Goal: Task Accomplishment & Management: Use online tool/utility

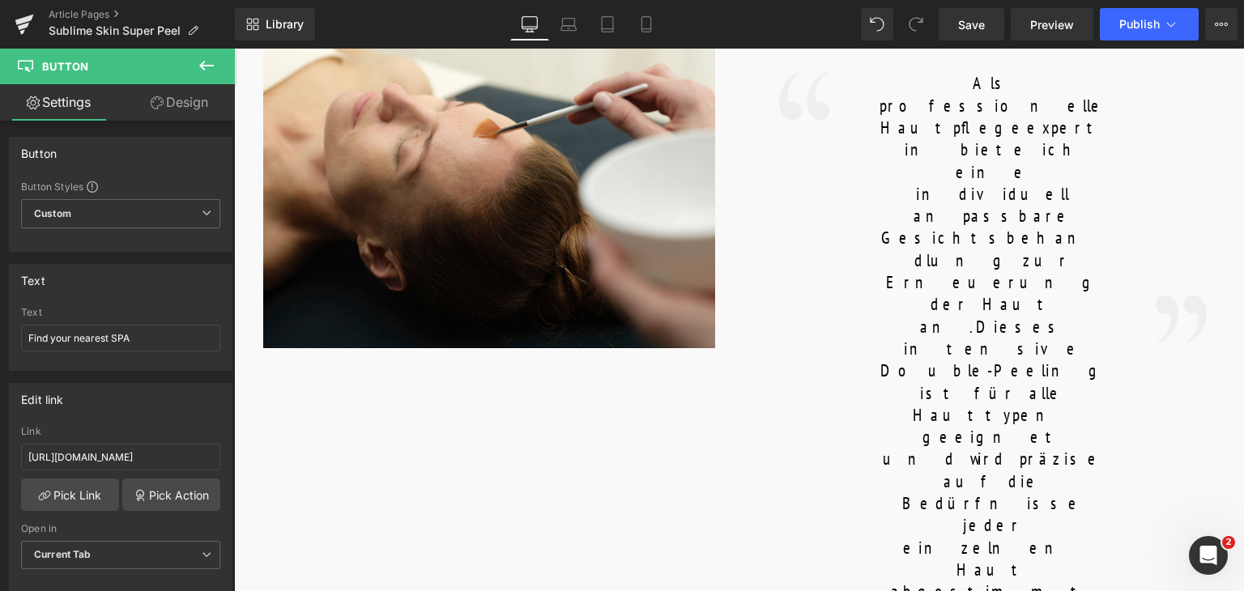
scroll to position [917, 0]
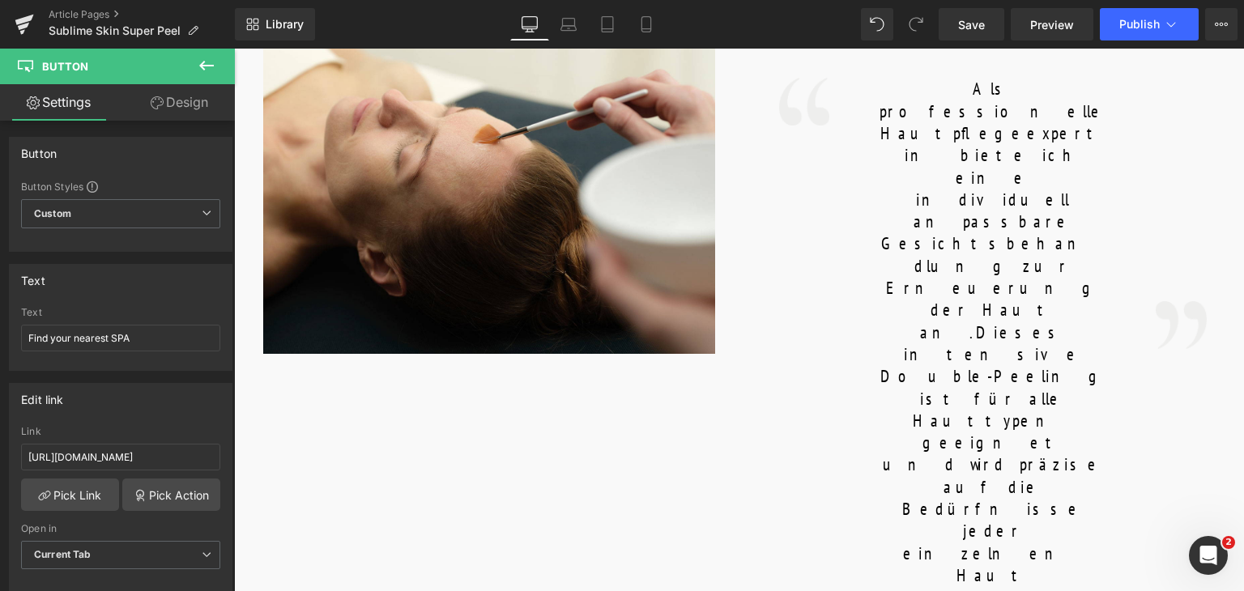
click at [126, 340] on input "Find your nearest SPA" at bounding box center [120, 338] width 199 height 27
paste input "en Sie Ihr nächstgelegenes"
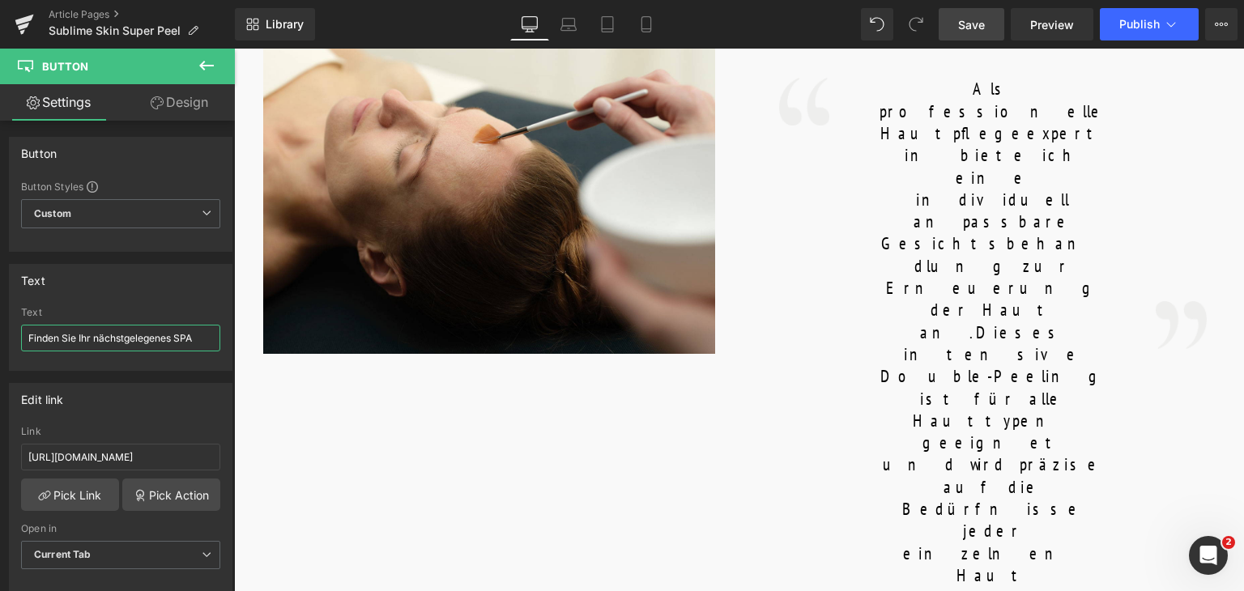
type input "Finden Sie Ihr nächstgelegenes SPA"
click at [978, 28] on span "Save" at bounding box center [971, 24] width 27 height 17
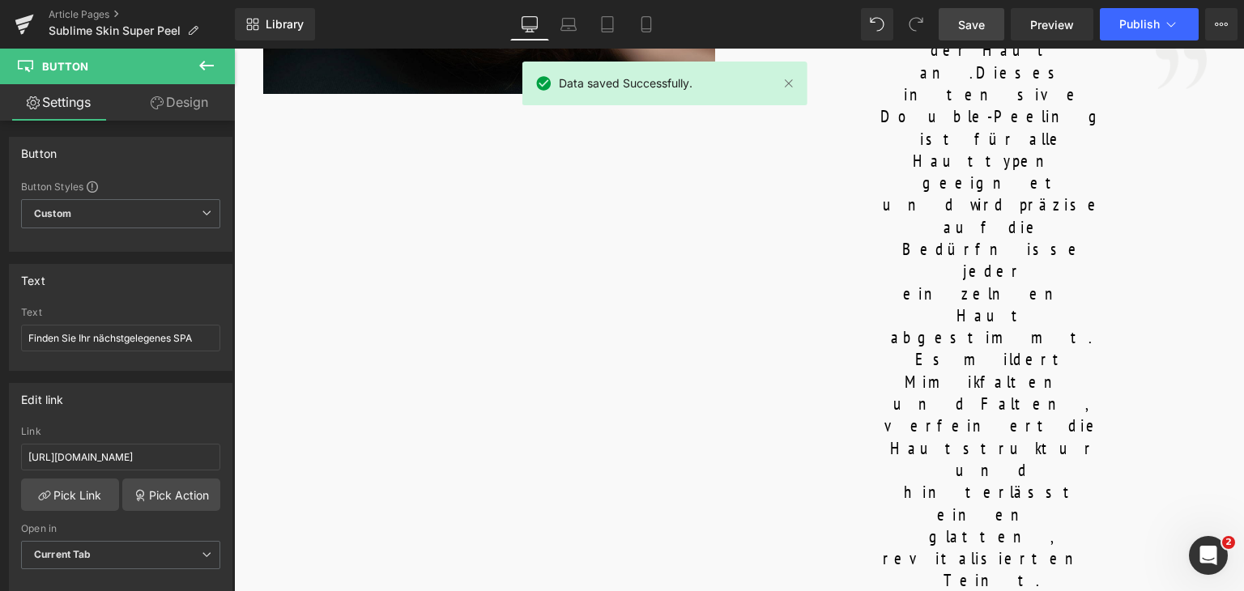
scroll to position [1181, 0]
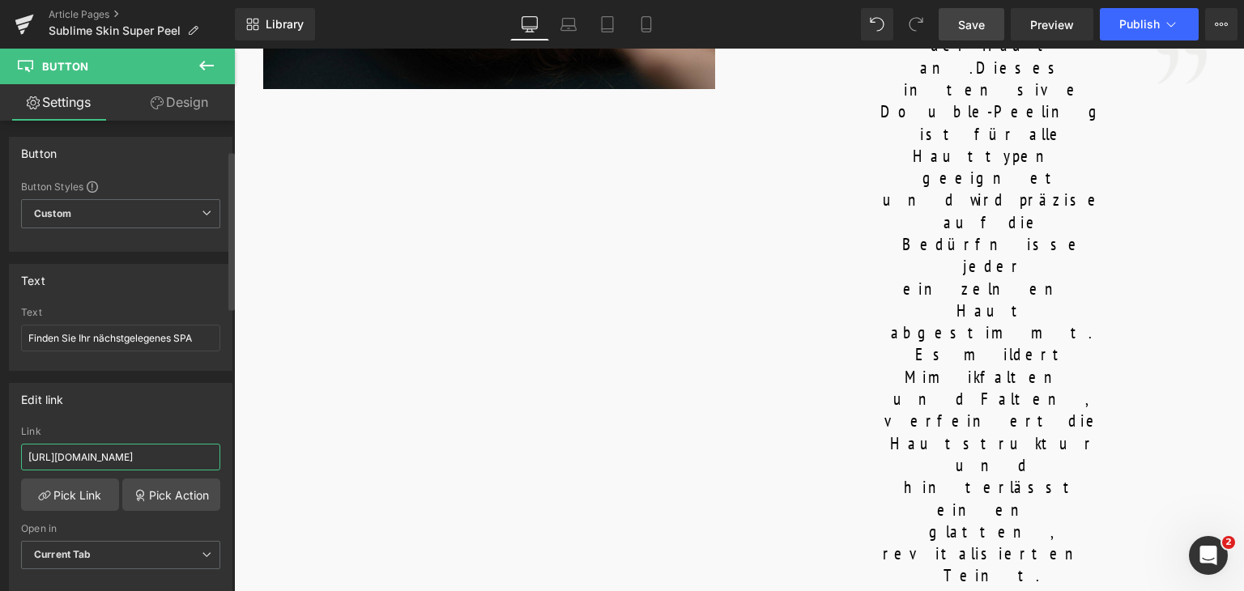
drag, startPoint x: 193, startPoint y: 372, endPoint x: 0, endPoint y: 364, distance: 192.9
click at [0, 371] on div "Edit link [URL][DOMAIN_NAME] Link [URL][DOMAIN_NAME] Pick Link Pick Action Curr…" at bounding box center [121, 482] width 242 height 222
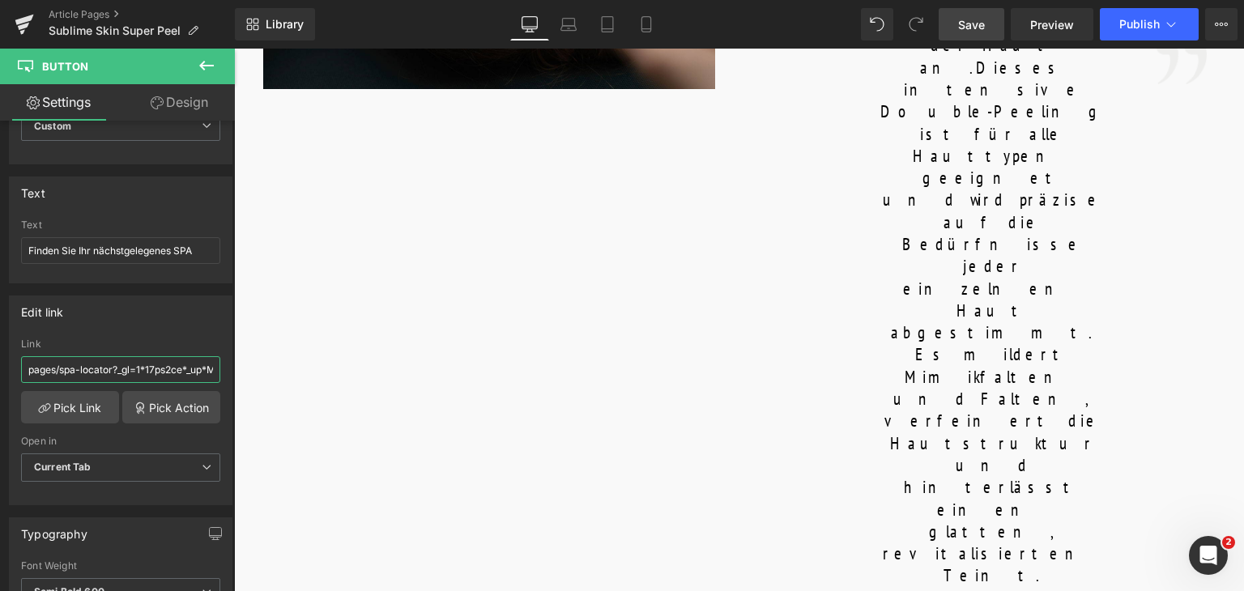
type input "pages/spa-locator?_gl=1*17ps2ce*_up*MQ..&gclid=CjwKCAjwxNW2BhAkEiwA24Cm9Ew9Tuk5…"
click at [995, 20] on link "Save" at bounding box center [971, 24] width 66 height 32
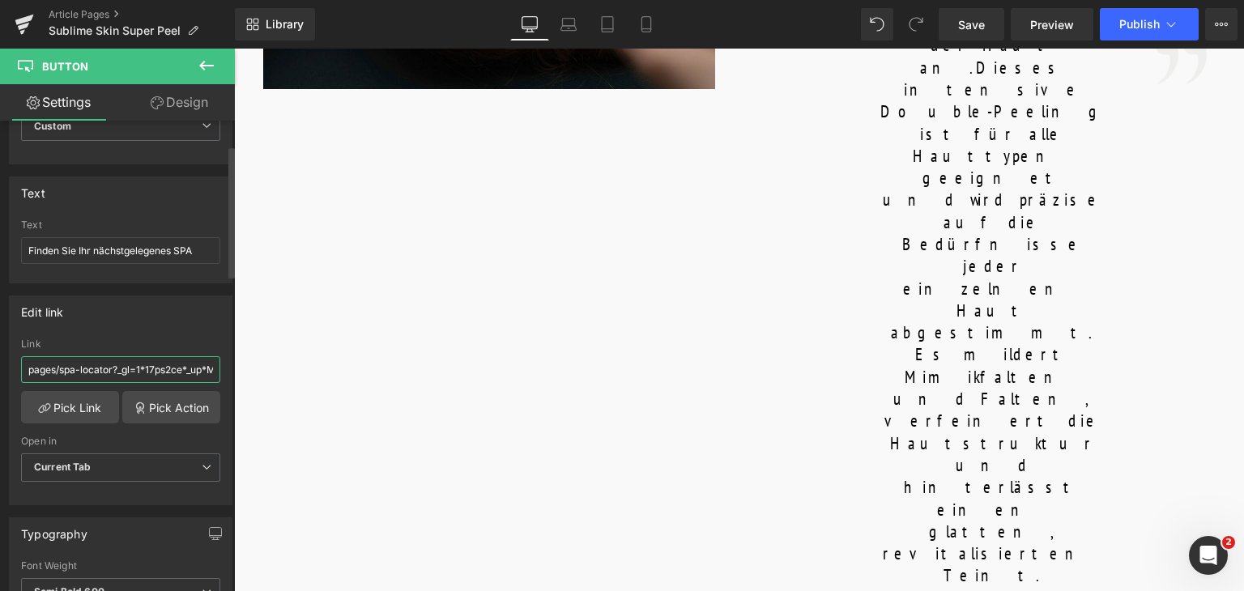
click at [143, 377] on input "pages/spa-locator?_gl=1*17ps2ce*_up*MQ..&gclid=CjwKCAjwxNW2BhAkEiwA24Cm9Ew9Tuk5…" at bounding box center [120, 369] width 199 height 27
click at [24, 372] on input "pages/spa-locator?_gl=1*17ps2ce*_up*MQ..&gclid=CjwKCAjwxNW2BhAkEiwA24Cm9Ew9Tuk5…" at bounding box center [120, 369] width 199 height 27
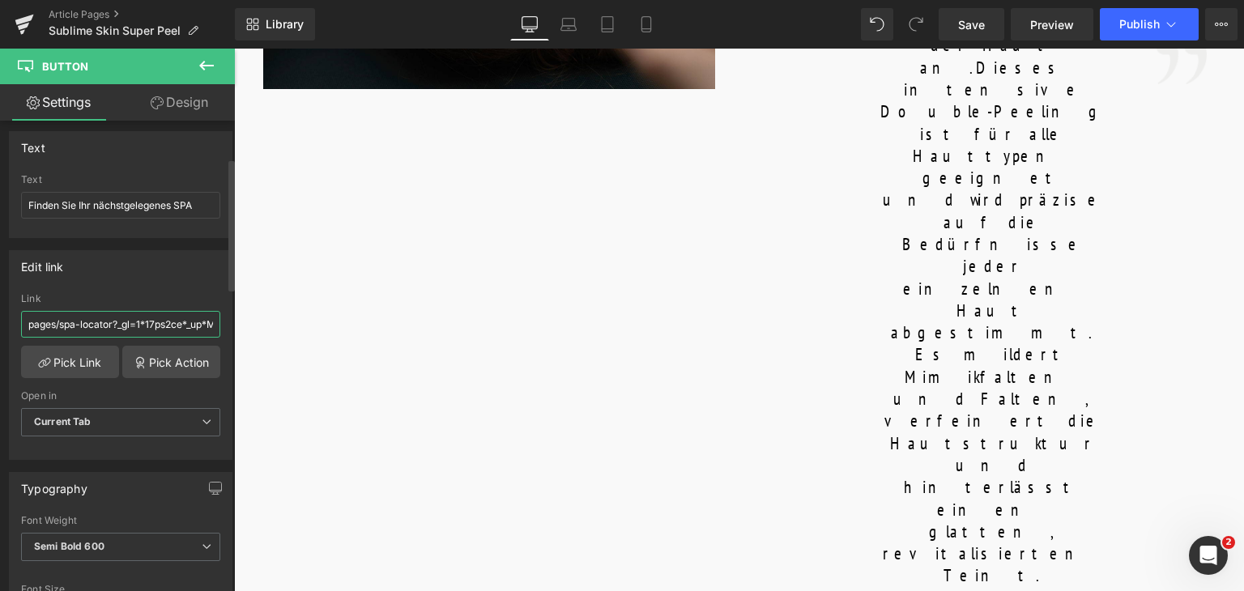
scroll to position [132, 0]
click at [984, 33] on link "Save" at bounding box center [971, 24] width 66 height 32
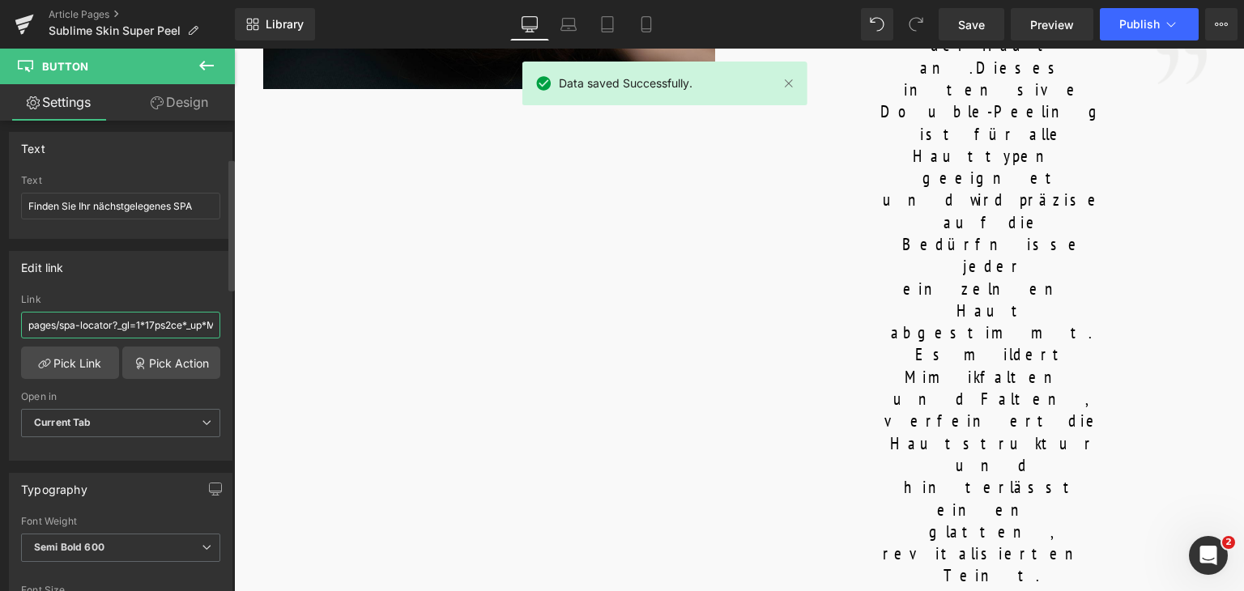
click at [153, 315] on input "pages/spa-locator?_gl=1*17ps2ce*_up*MQ..&gclid=CjwKCAjwxNW2BhAkEiwA24Cm9Ew9Tuk5…" at bounding box center [120, 325] width 199 height 27
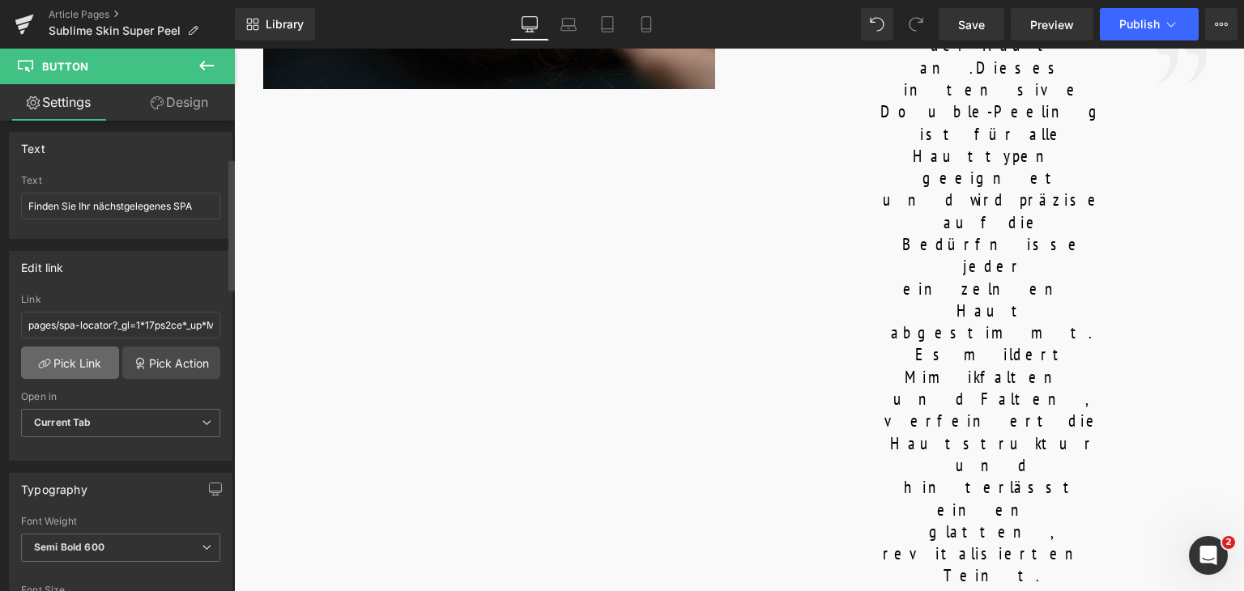
click at [88, 368] on link "Pick Link" at bounding box center [70, 363] width 98 height 32
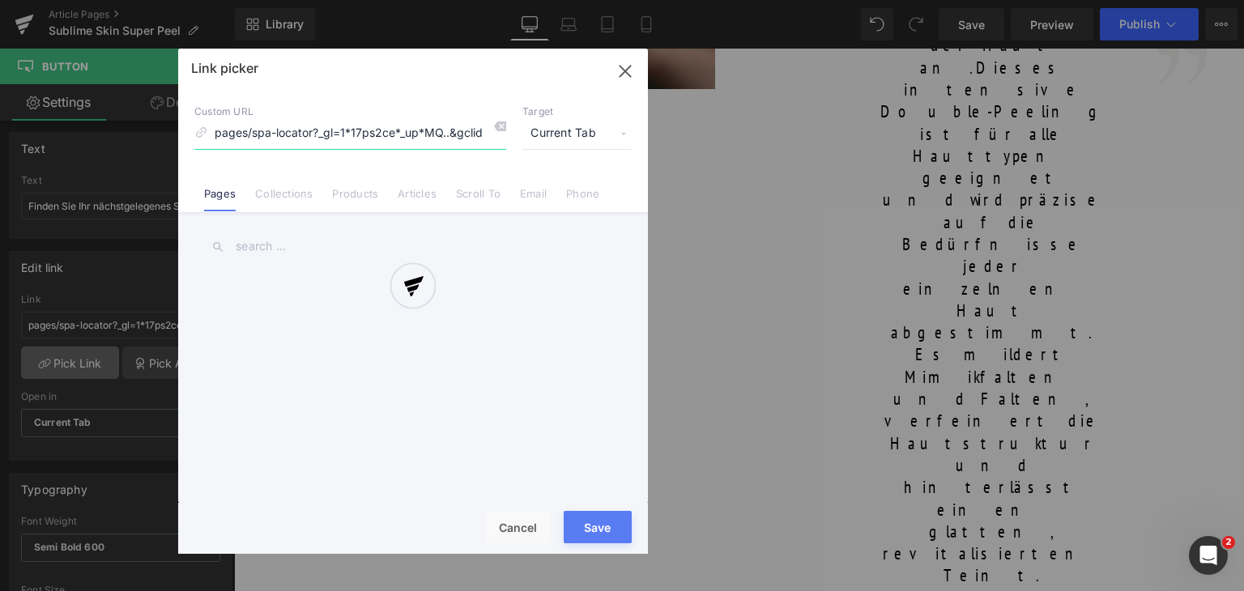
scroll to position [0, 628]
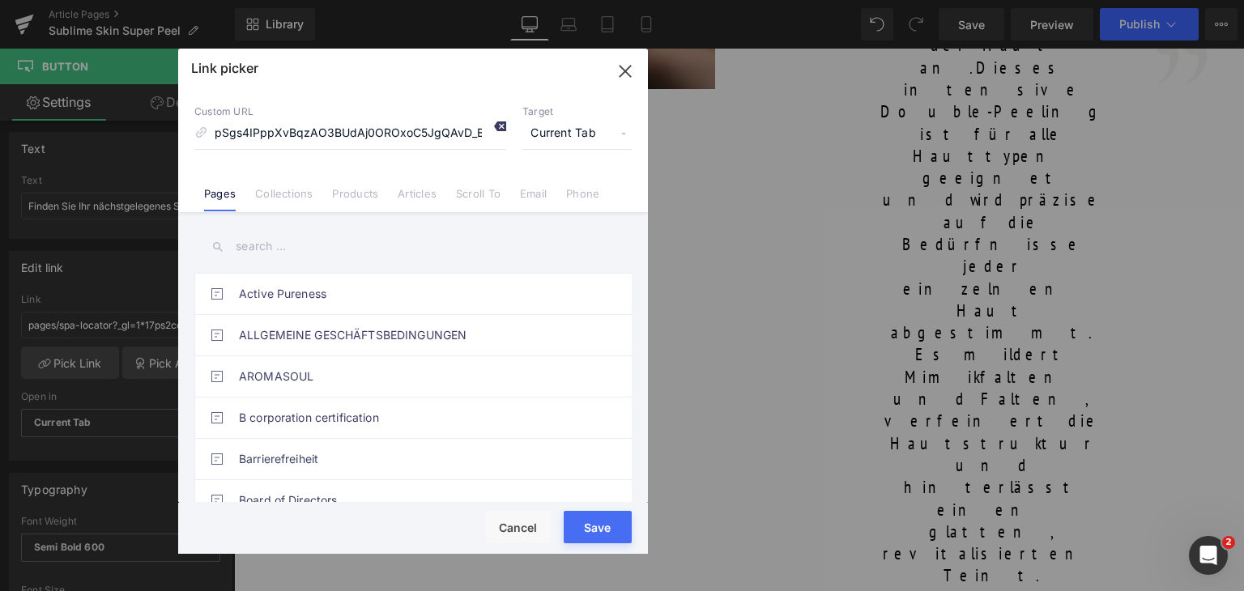
click at [499, 132] on icon at bounding box center [499, 126] width 13 height 13
click at [418, 136] on input at bounding box center [350, 133] width 312 height 31
type input "spa locator"
click at [499, 124] on icon at bounding box center [499, 126] width 13 height 13
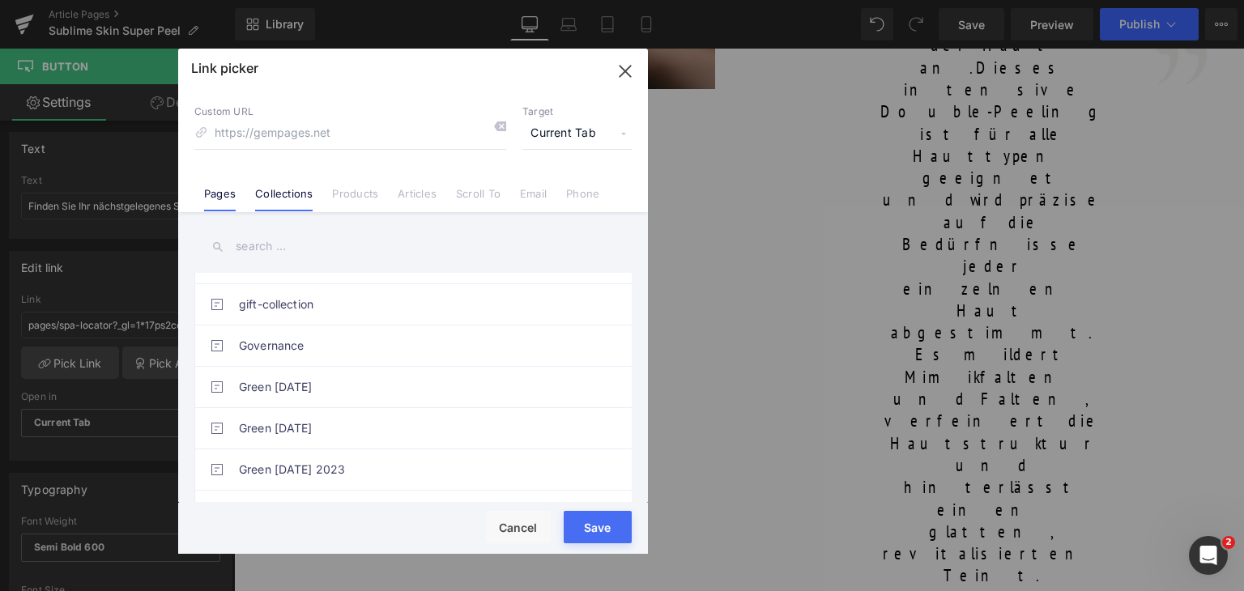
scroll to position [896, 0]
click at [304, 194] on link "Collections" at bounding box center [283, 199] width 57 height 24
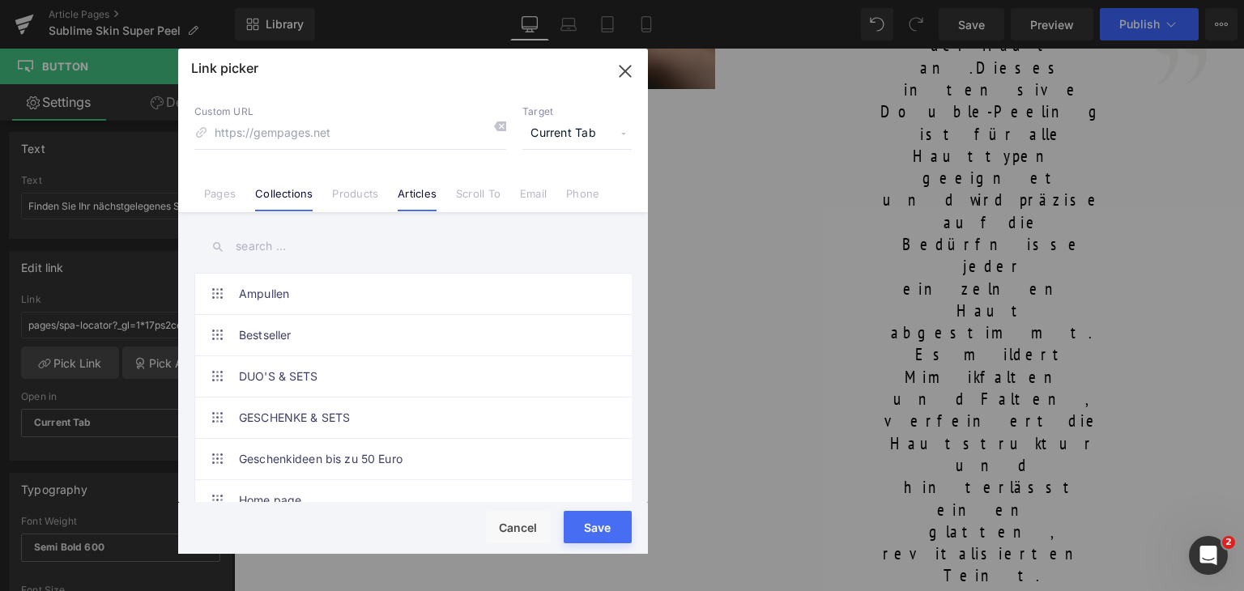
click at [411, 187] on link "Articles" at bounding box center [417, 199] width 39 height 24
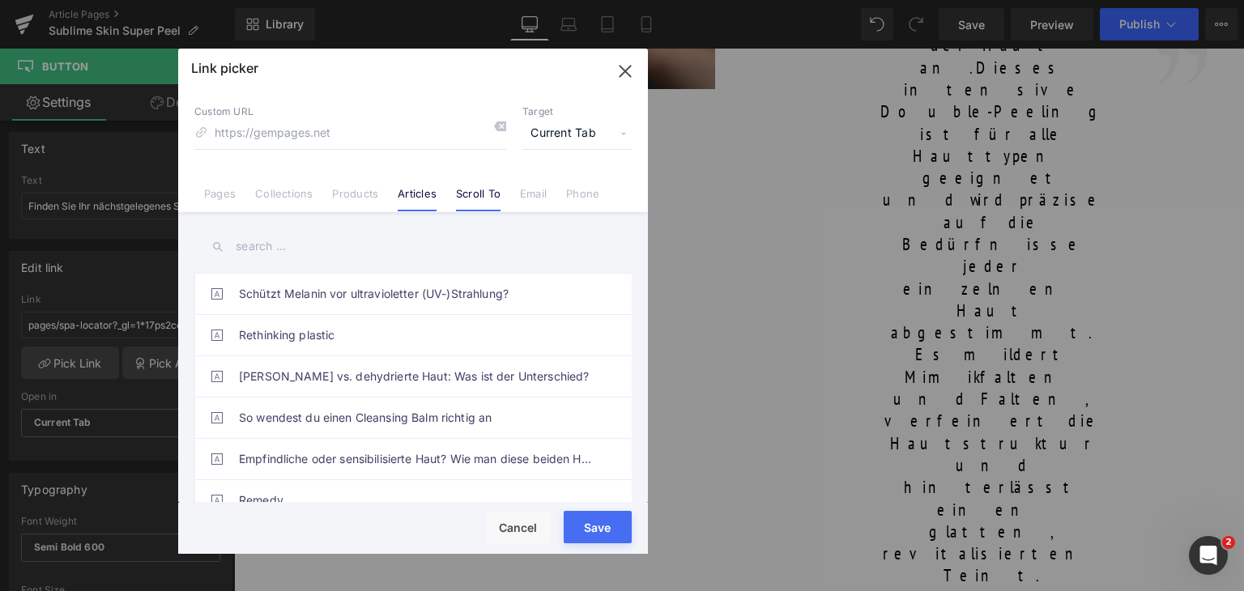
click at [485, 189] on link "Scroll To" at bounding box center [478, 199] width 45 height 24
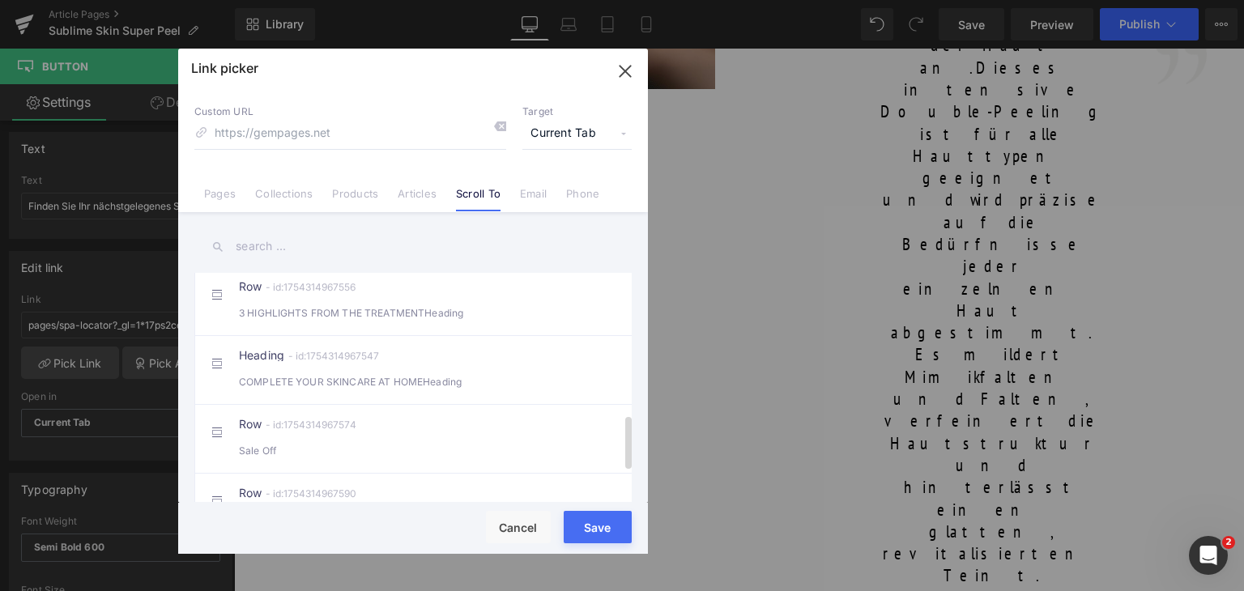
scroll to position [731, 0]
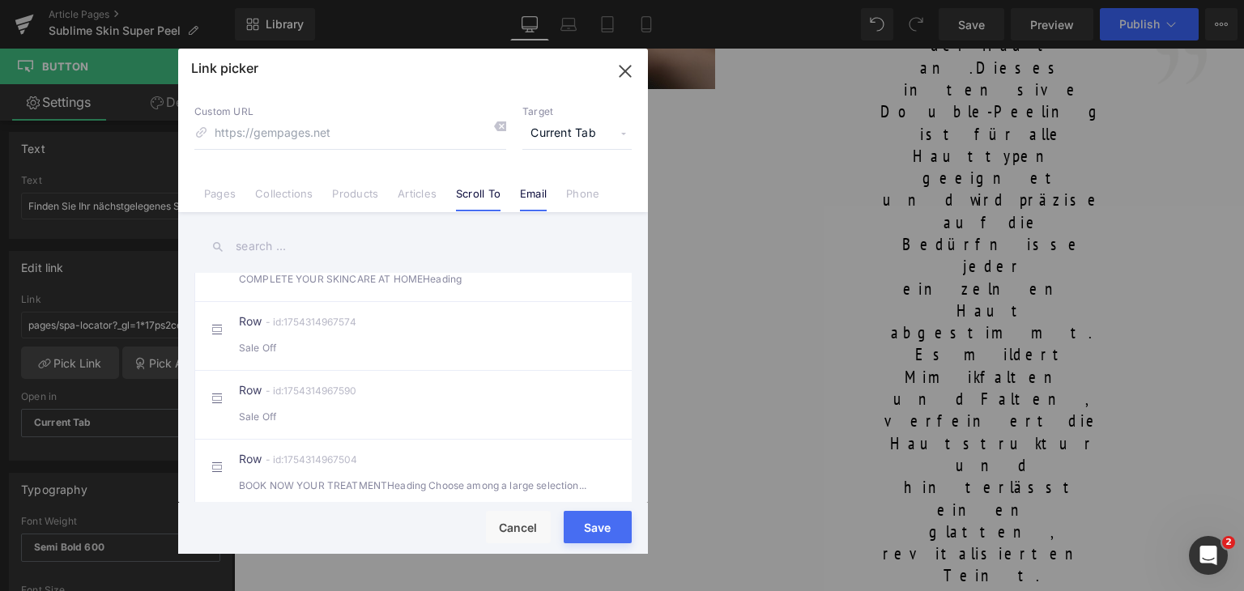
click at [544, 182] on li "Email" at bounding box center [533, 187] width 46 height 28
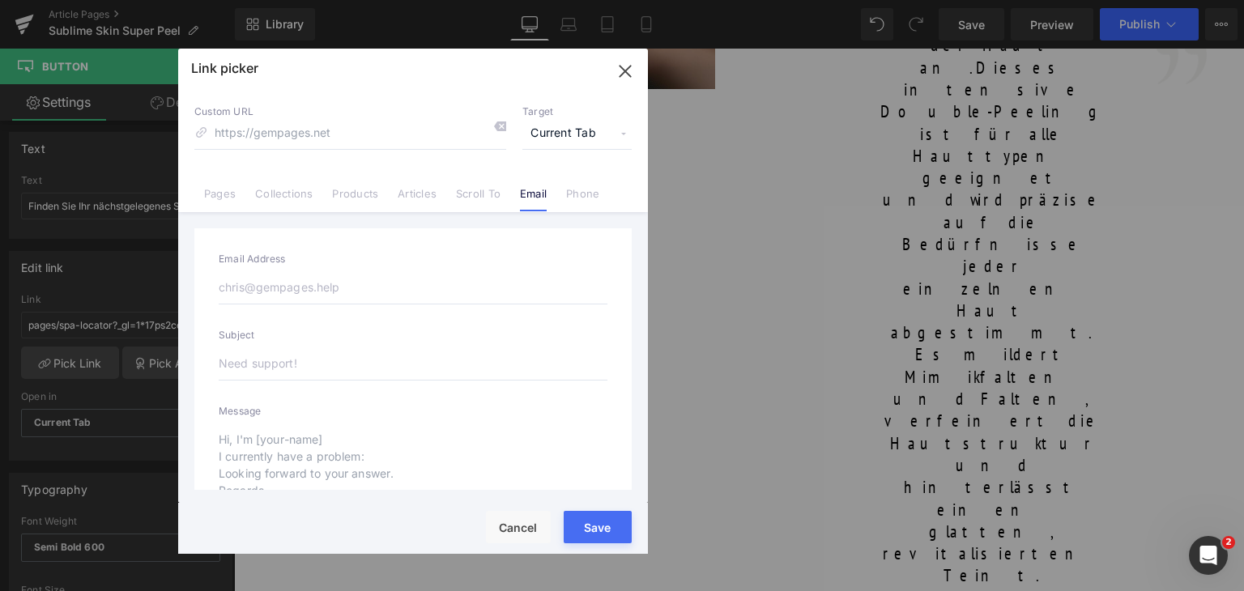
click at [619, 74] on icon "button" at bounding box center [625, 71] width 26 height 26
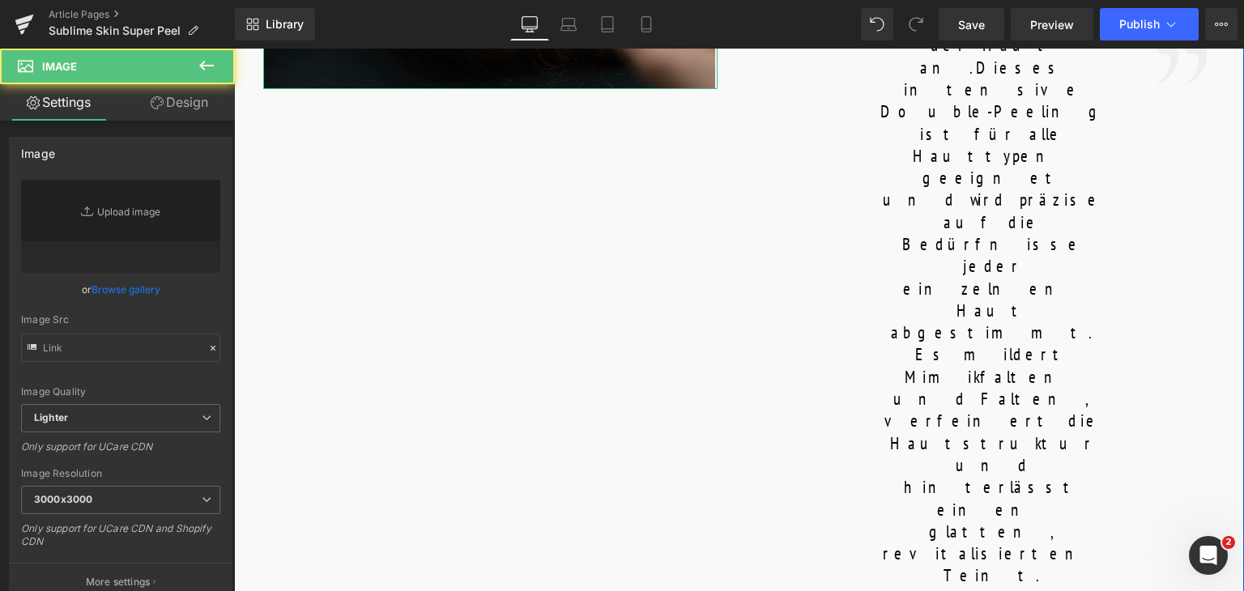
click at [517, 520] on div "Text Block Image Image Sublime Skin Super Peel Heading Icon 50 min Text Block R…" at bounding box center [739, 521] width 1010 height 3088
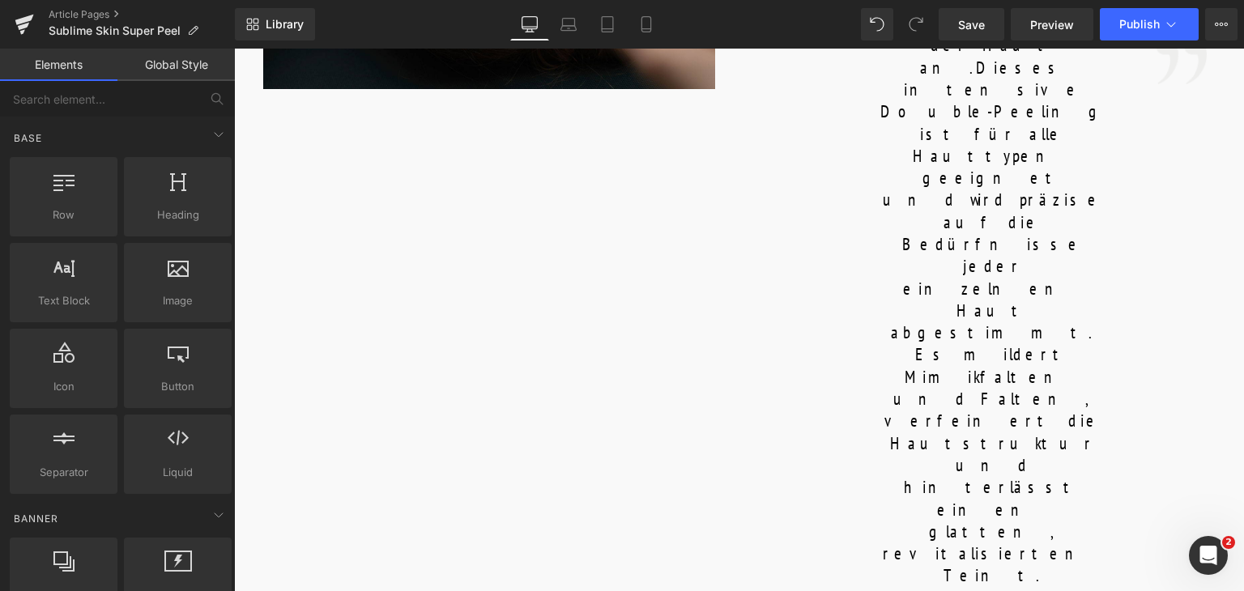
scroll to position [246, 0]
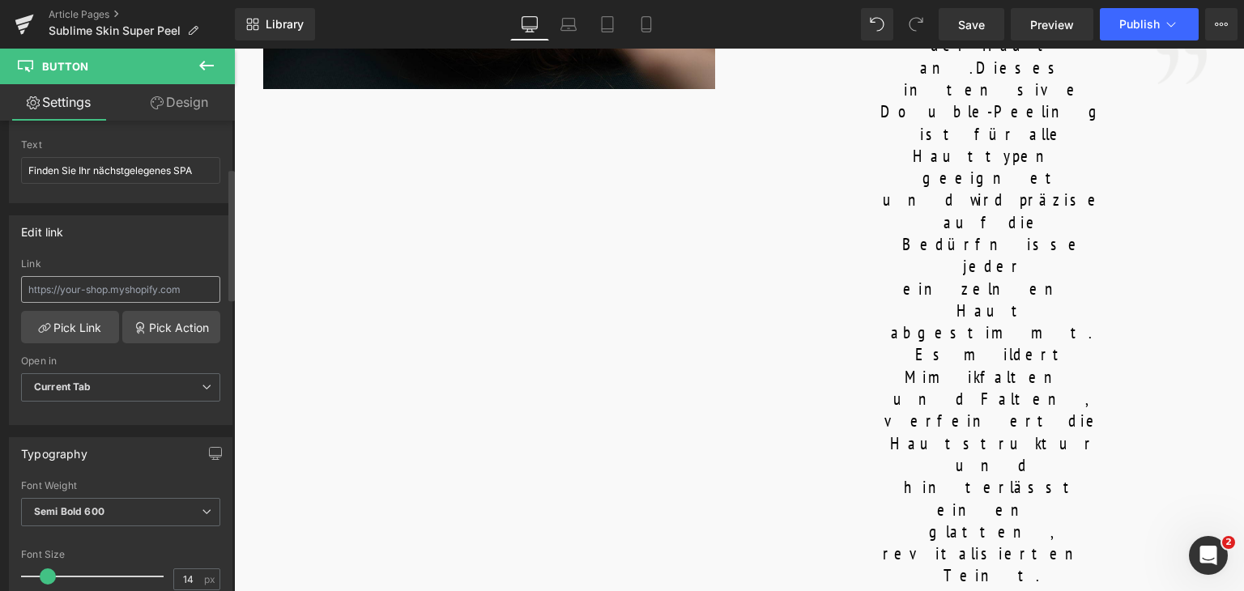
scroll to position [168, 0]
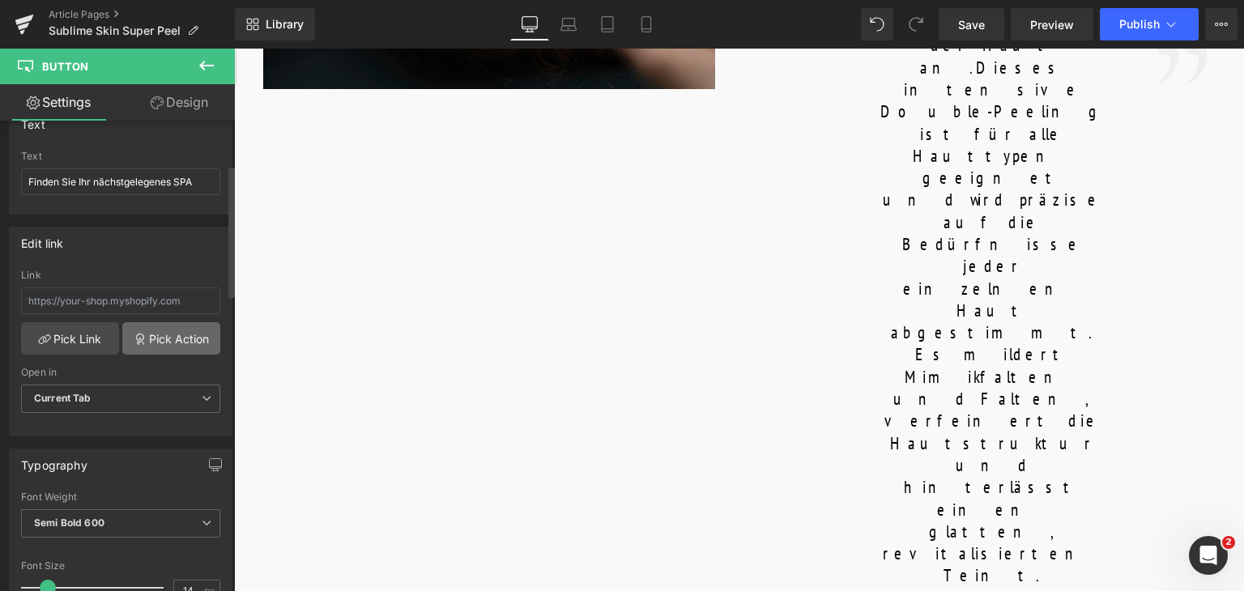
scroll to position [0, 0]
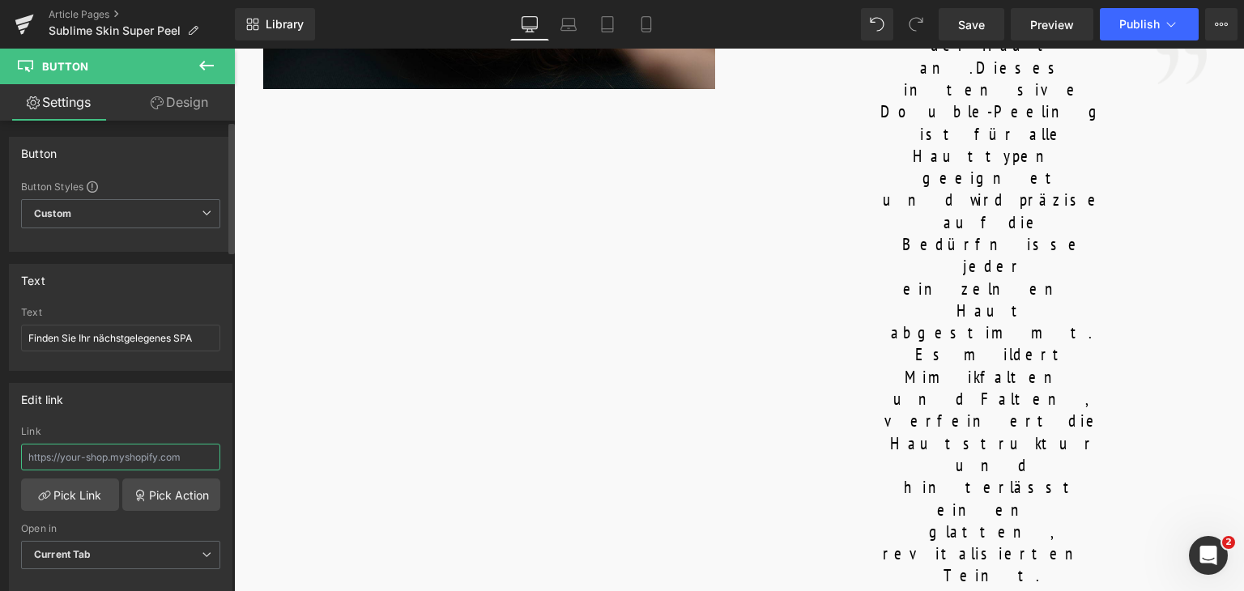
click at [120, 457] on input "text" at bounding box center [120, 457] width 199 height 27
click at [147, 454] on input "text" at bounding box center [120, 457] width 199 height 27
click at [96, 454] on input "text" at bounding box center [120, 457] width 199 height 27
paste input "[URL][DOMAIN_NAME]"
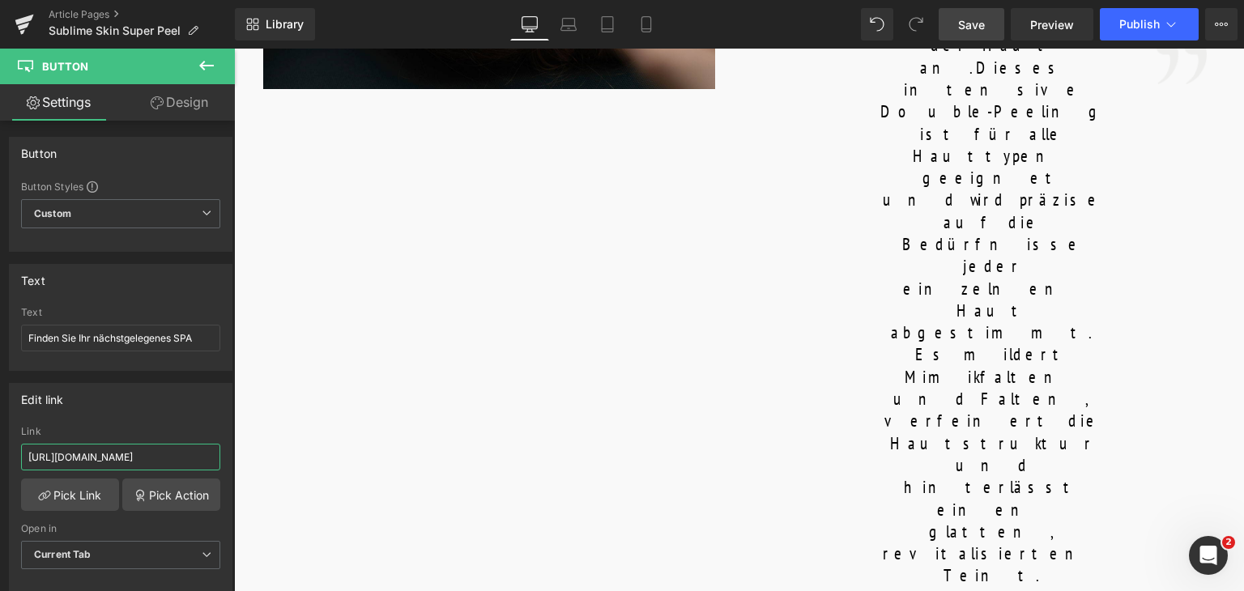
type input "[URL][DOMAIN_NAME]"
click at [968, 21] on span "Save" at bounding box center [971, 24] width 27 height 17
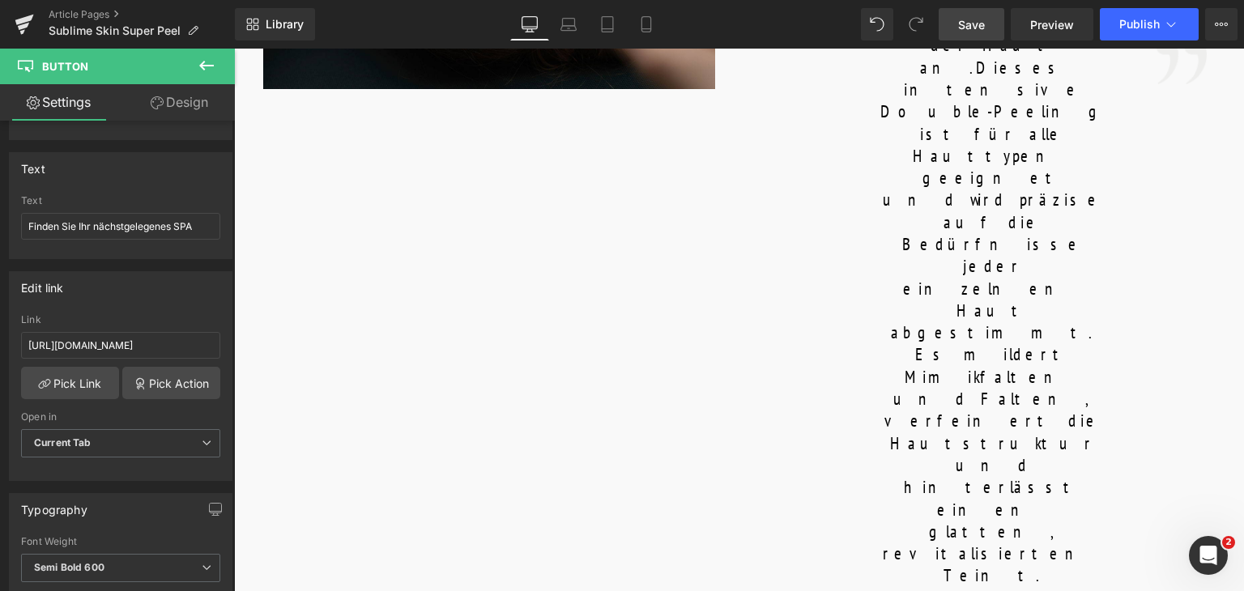
scroll to position [1218, 0]
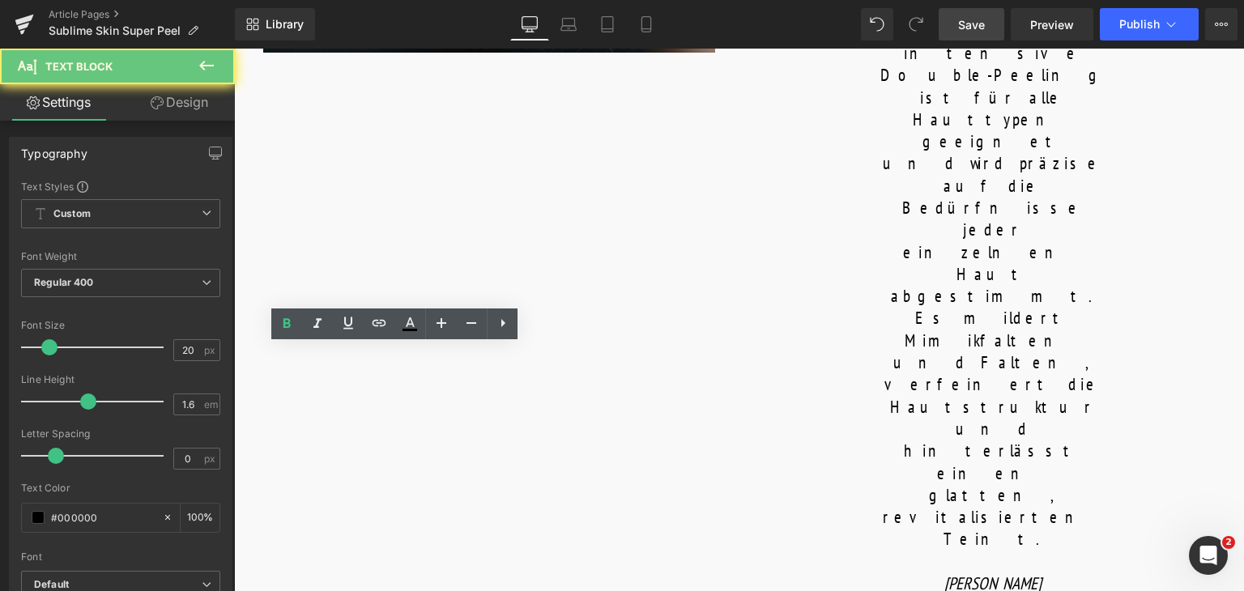
drag, startPoint x: 482, startPoint y: 356, endPoint x: 309, endPoint y: 361, distance: 173.3
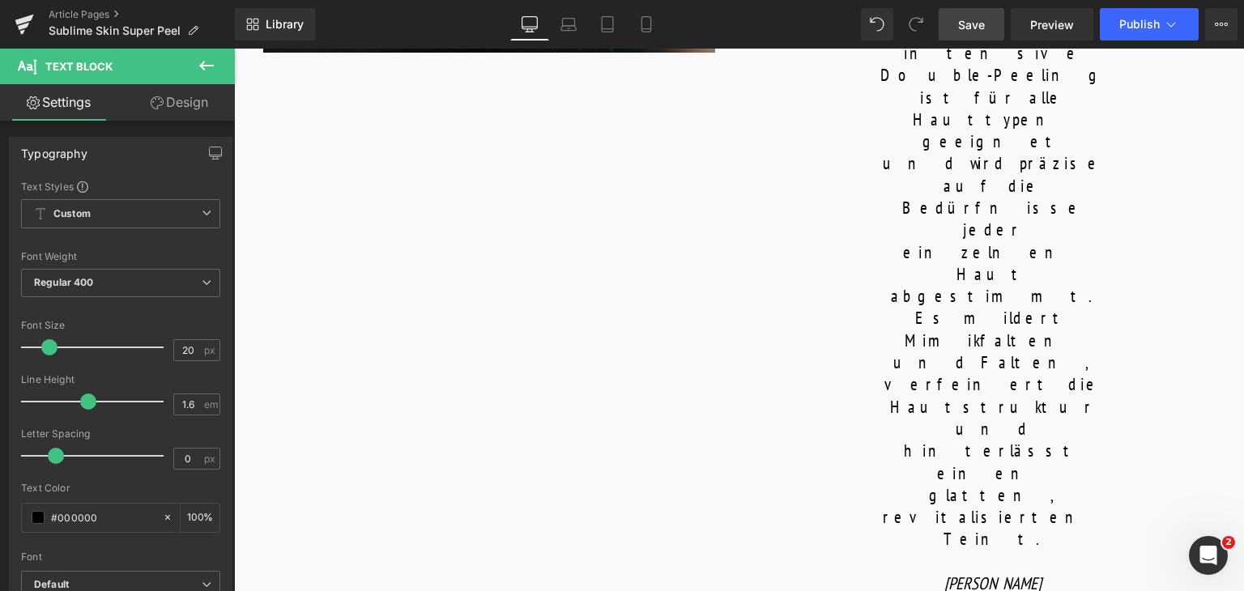
paste div
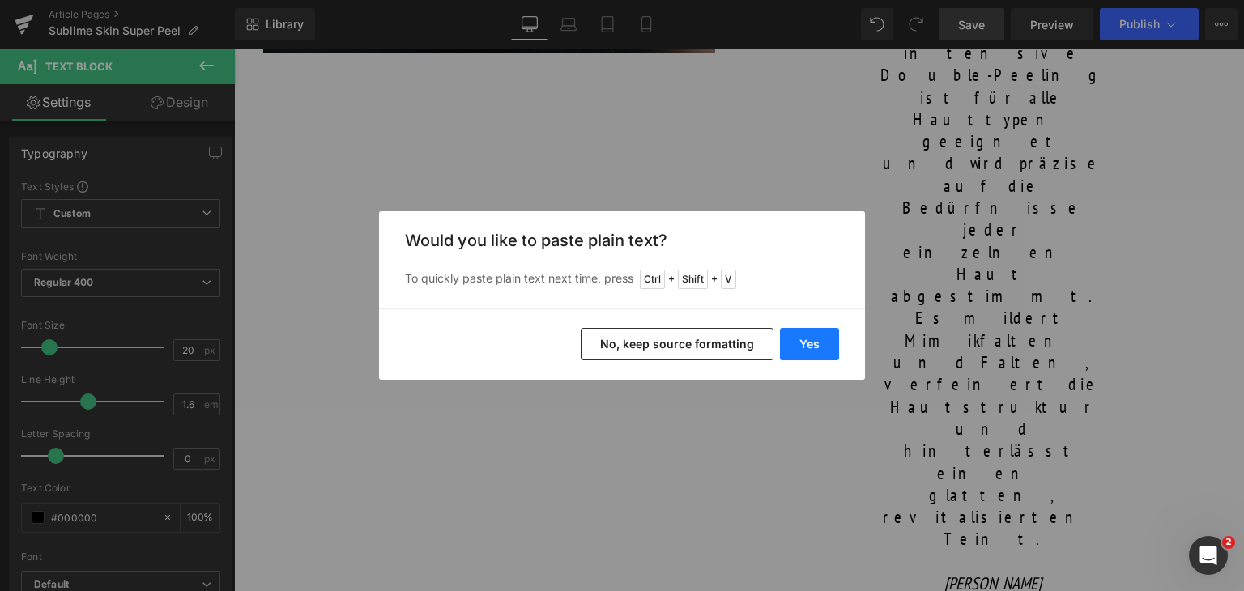
click at [806, 347] on button "Yes" at bounding box center [809, 344] width 59 height 32
